Goal: Find specific page/section: Find specific page/section

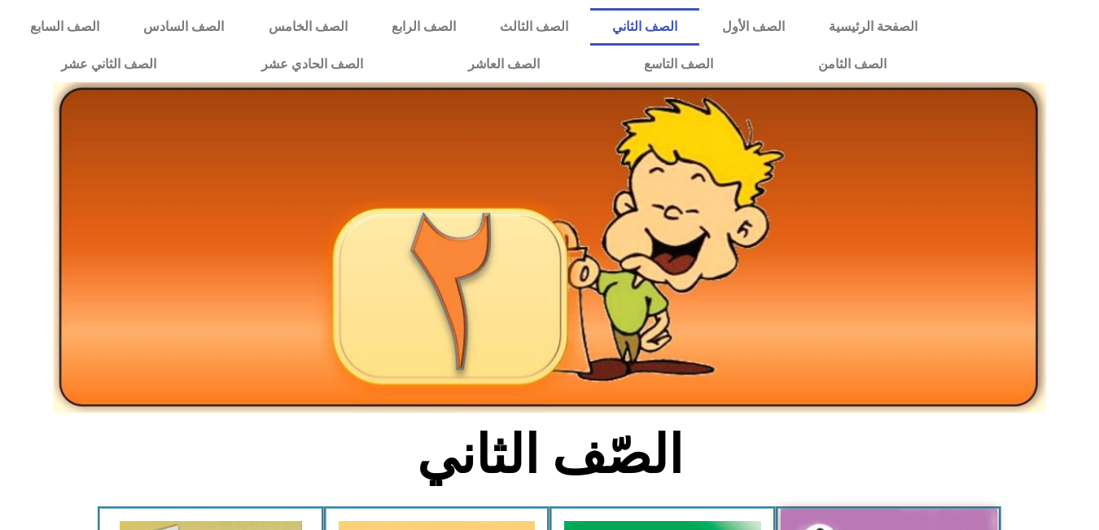
click at [699, 16] on link "الصف الثاني" at bounding box center [644, 26] width 109 height 37
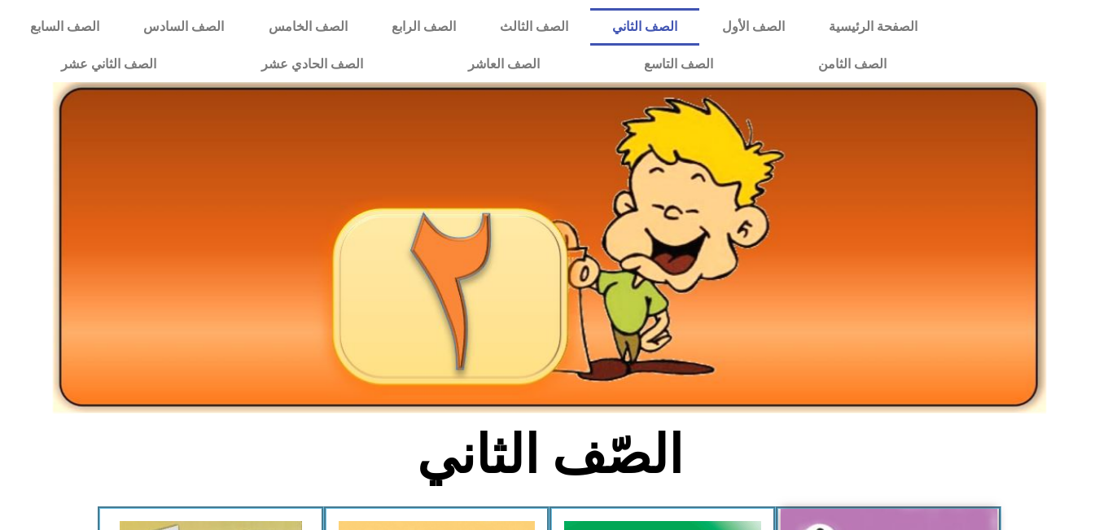
click at [59, 242] on img at bounding box center [549, 247] width 993 height 331
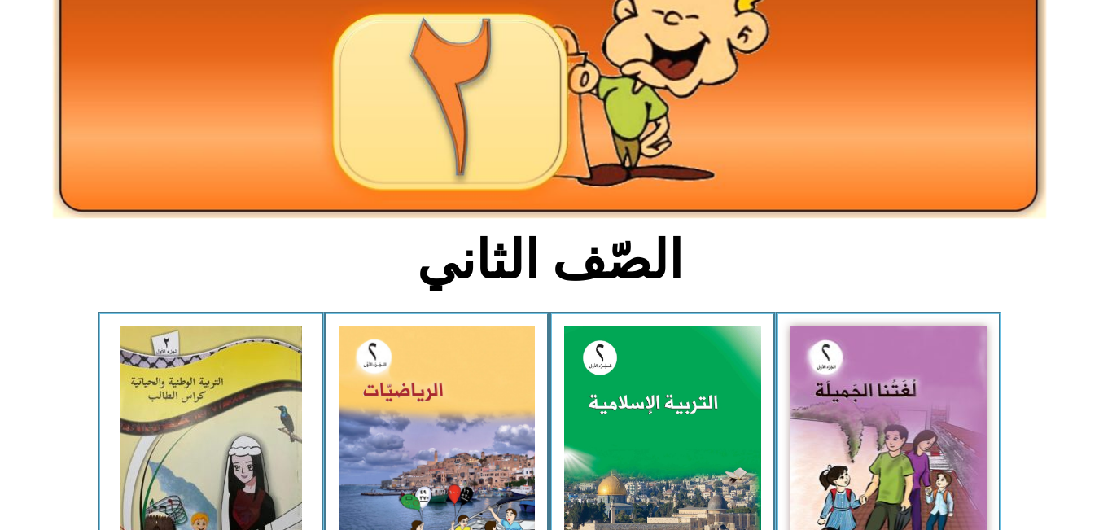
scroll to position [198, 0]
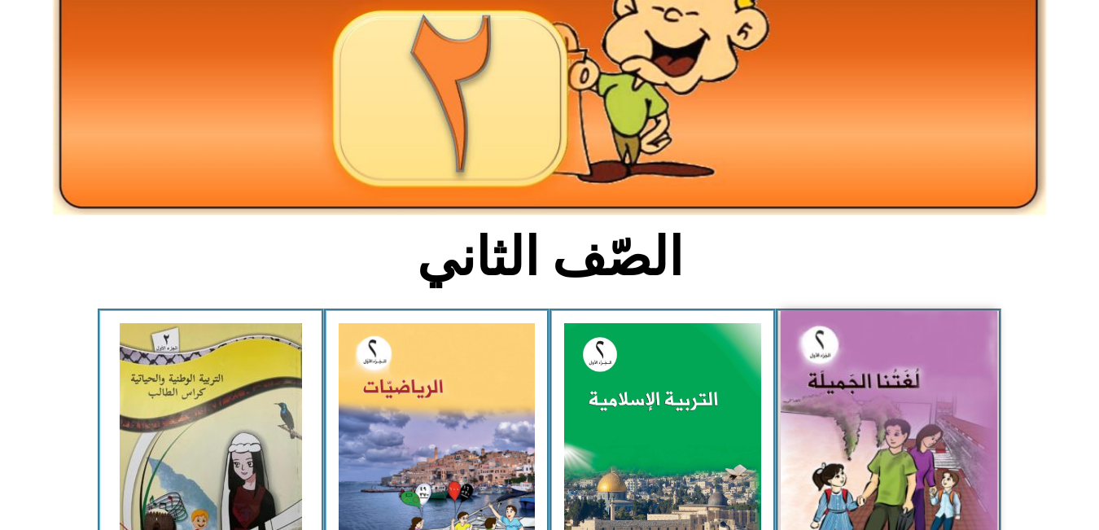
click at [827, 415] on img at bounding box center [888, 445] width 217 height 268
click at [916, 366] on img at bounding box center [888, 445] width 217 height 268
click at [858, 326] on img at bounding box center [888, 445] width 217 height 268
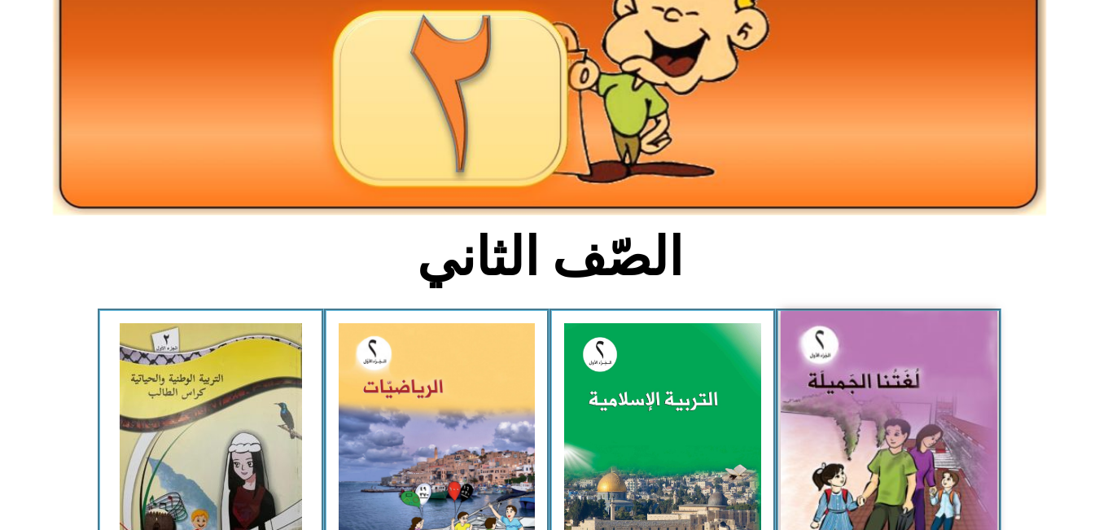
click at [858, 326] on img at bounding box center [888, 445] width 217 height 268
click at [839, 429] on img at bounding box center [888, 445] width 217 height 268
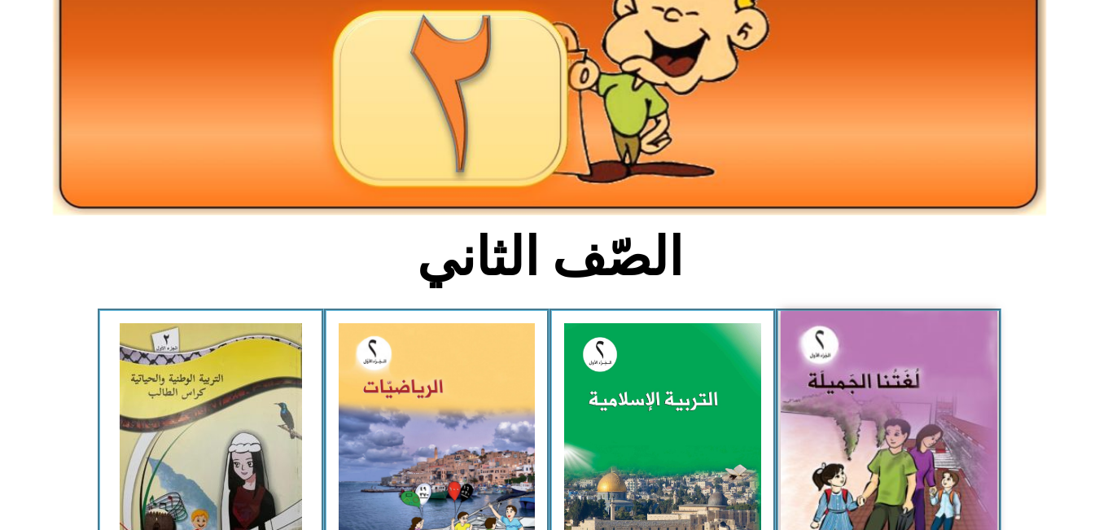
click at [839, 429] on img at bounding box center [888, 445] width 217 height 268
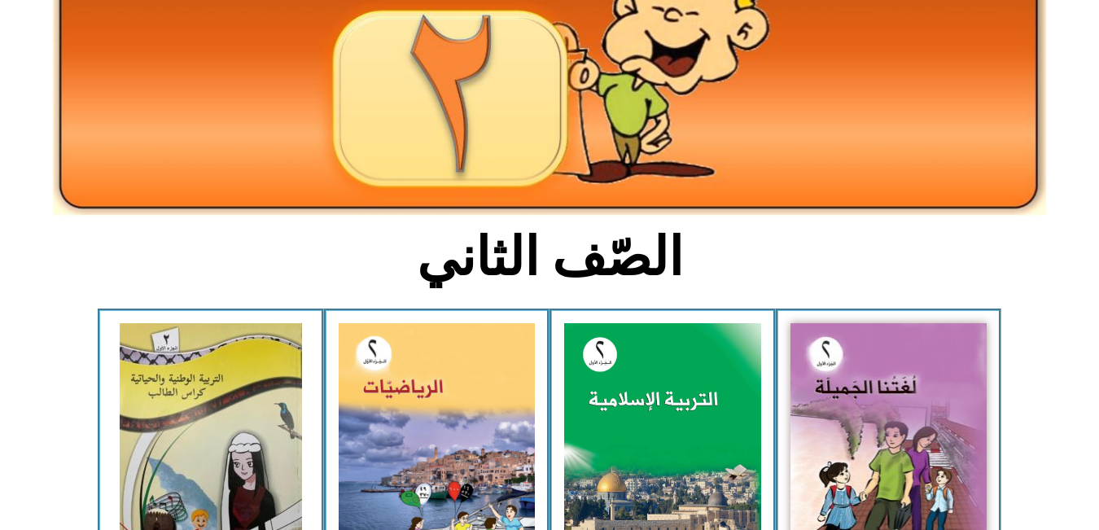
click at [1, 523] on section "لغتنا الجميلة - الجزء الأول​ التربية [DEMOGRAPHIC_DATA] - الجزء الأول الرياضيات…" at bounding box center [549, 455] width 1099 height 292
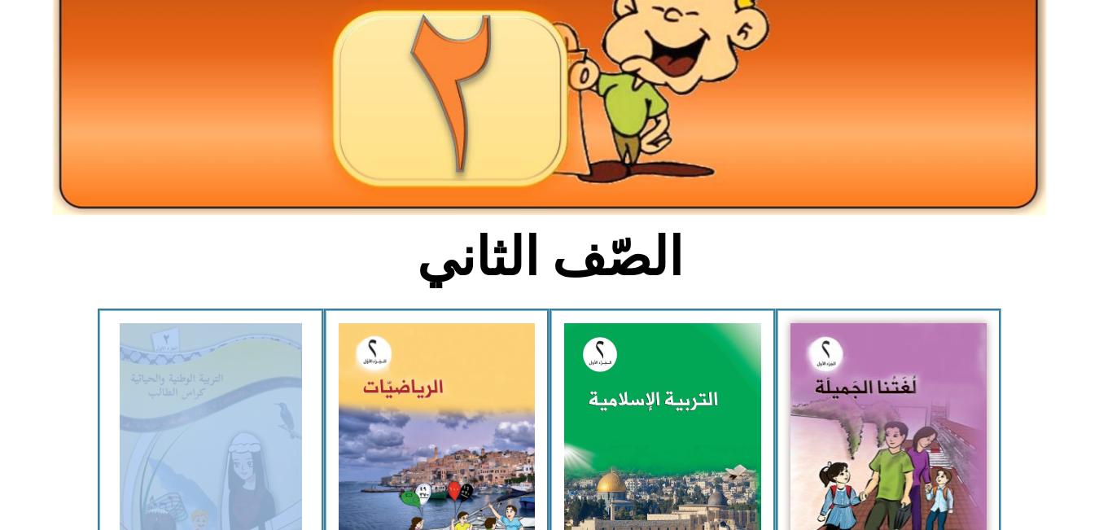
click at [1, 523] on section "لغتنا الجميلة - الجزء الأول​ التربية [DEMOGRAPHIC_DATA] - الجزء الأول الرياضيات…" at bounding box center [549, 455] width 1099 height 292
drag, startPoint x: 1, startPoint y: 523, endPoint x: -9, endPoint y: 523, distance: 9.8
click at [0, 523] on html "الصفحة الرئيسية الصف الأول الصف الثاني الصف الثالث الصف الرابع الصف الخامس الصف…" at bounding box center [549, 348] width 1099 height 1092
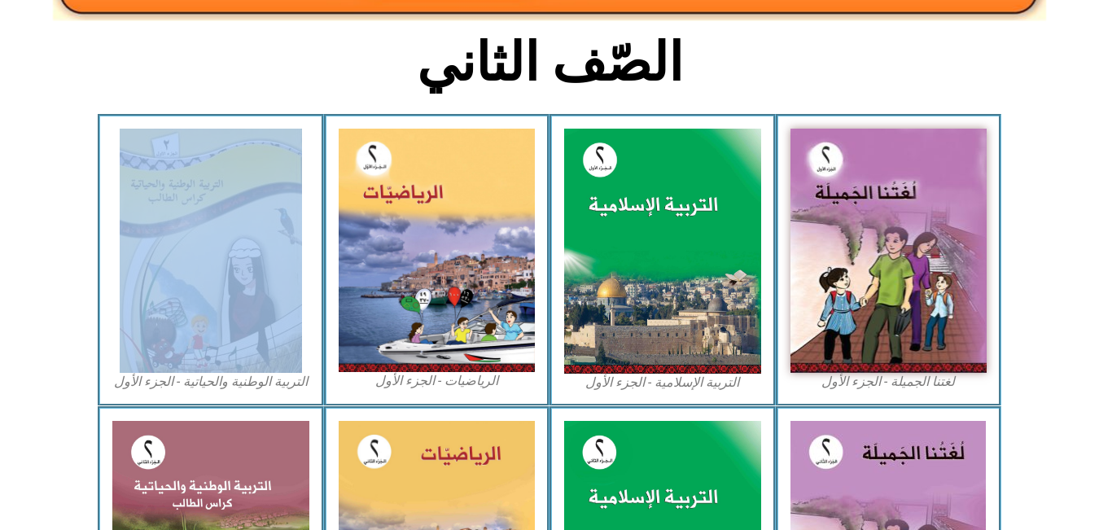
scroll to position [396, 0]
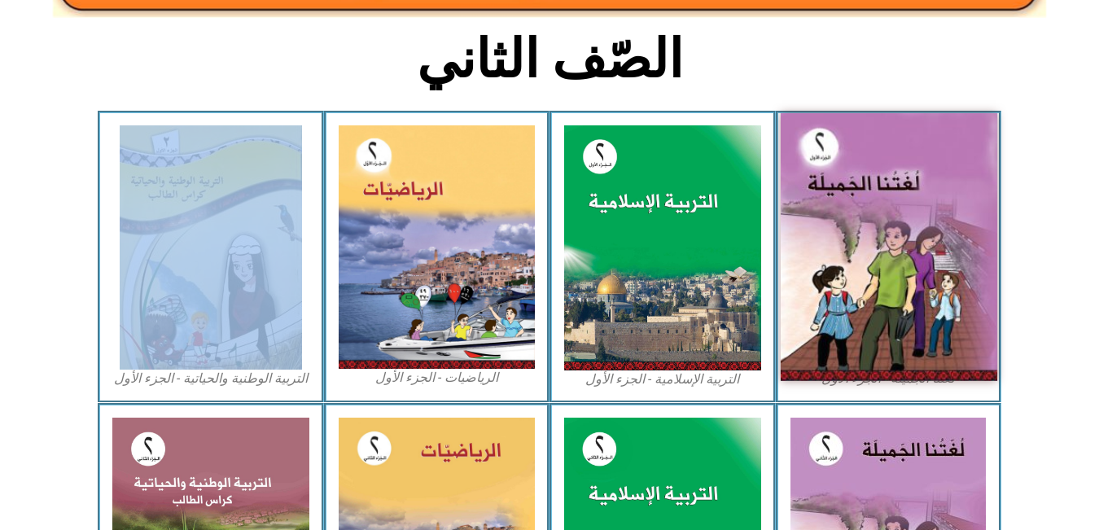
click at [825, 248] on img at bounding box center [888, 247] width 217 height 268
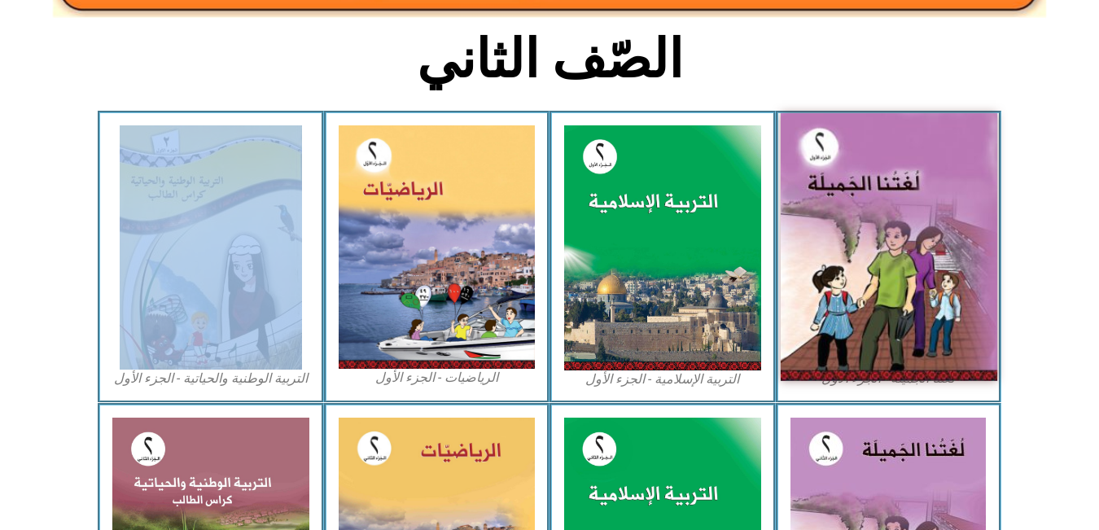
click at [825, 248] on img at bounding box center [888, 247] width 217 height 268
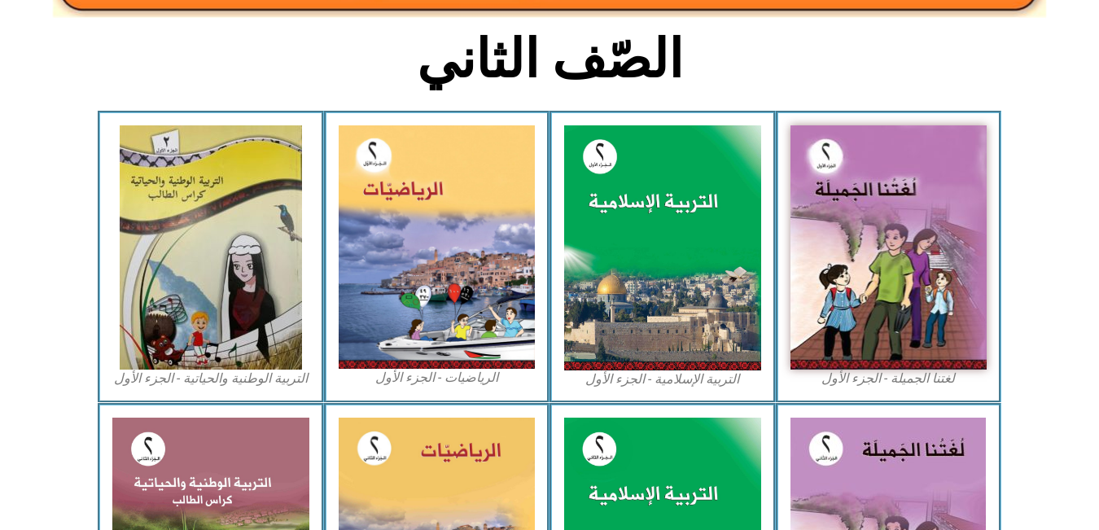
click at [732, 57] on h2 "الصّف الثاني" at bounding box center [550, 59] width 538 height 63
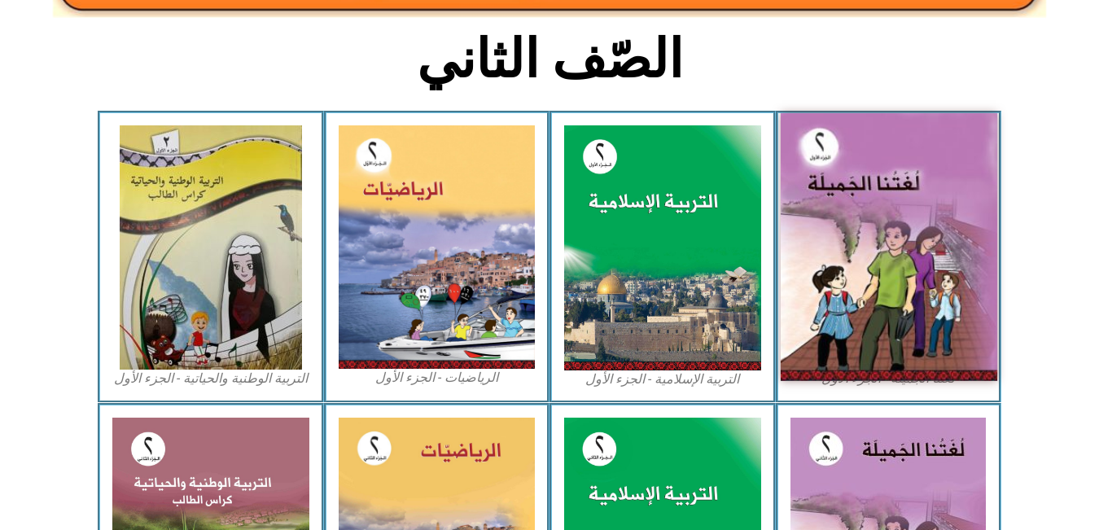
click at [872, 127] on img at bounding box center [888, 247] width 217 height 268
click at [867, 185] on img at bounding box center [888, 247] width 217 height 268
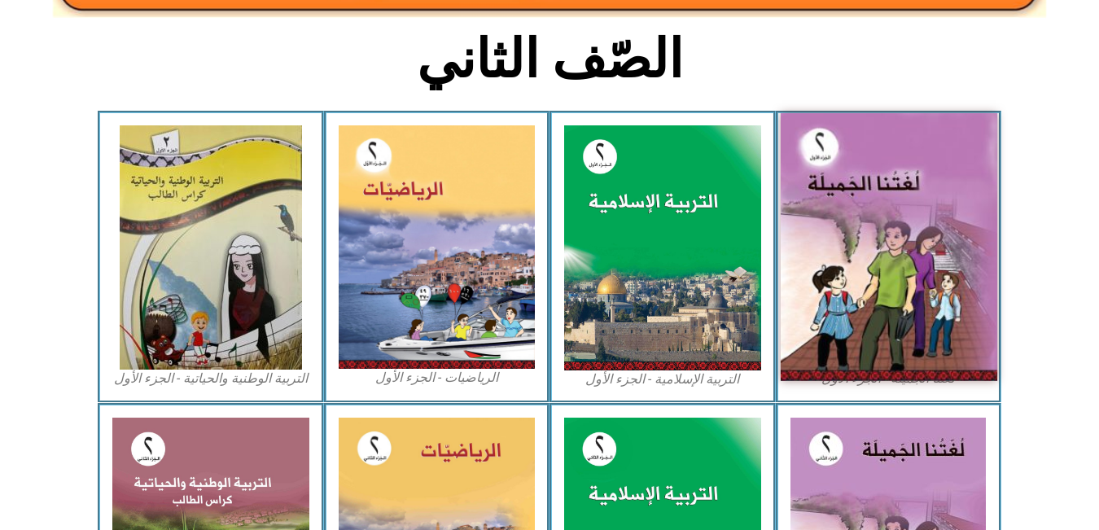
click at [867, 185] on img at bounding box center [888, 247] width 217 height 268
